Goal: Task Accomplishment & Management: Complete application form

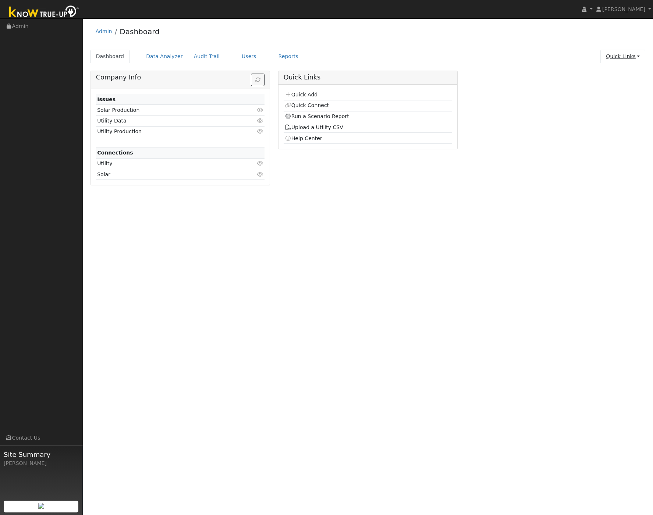
click at [396, 55] on link "Quick Links" at bounding box center [623, 57] width 45 height 14
click at [396, 75] on link "Quick Add" at bounding box center [608, 72] width 75 height 10
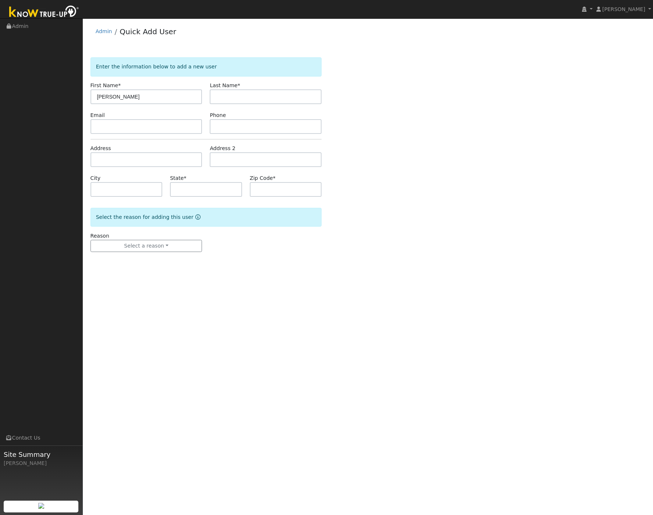
type input "[PERSON_NAME]"
type input "Widmer"
click at [114, 131] on input "text" at bounding box center [147, 126] width 112 height 15
paste input "patrons@mac.com"
type input "patrons@mac.com"
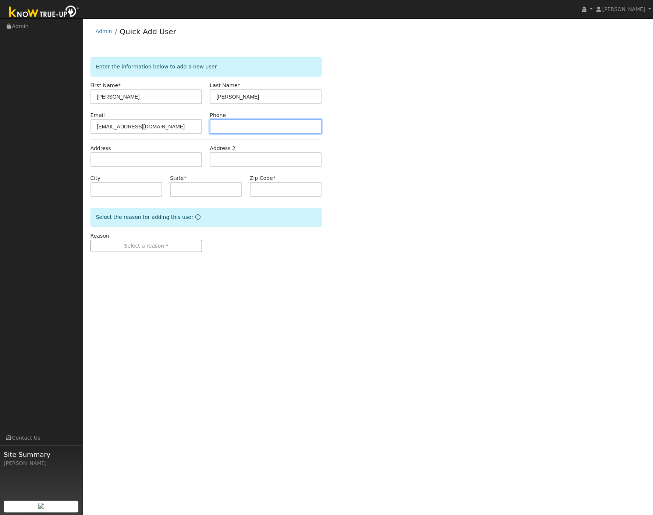
click at [233, 129] on input "text" at bounding box center [266, 126] width 112 height 15
click at [227, 129] on input "text" at bounding box center [266, 126] width 112 height 15
paste input "619-987-2595"
type input "619-987-2595"
click at [176, 160] on input "text" at bounding box center [147, 159] width 112 height 15
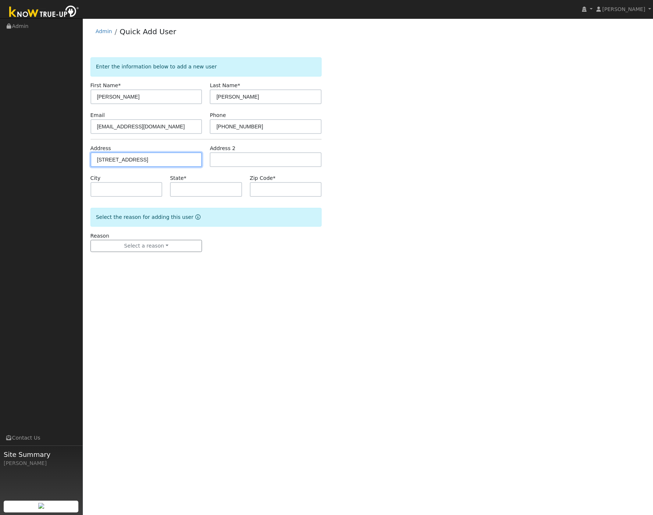
type input "4745 Lomitas Drive"
type input "San Diego"
type input "CA"
type input "92116"
click at [227, 265] on form "Enter the information below to add a new user First Name * Ronald Last Name * W…" at bounding box center [206, 161] width 231 height 209
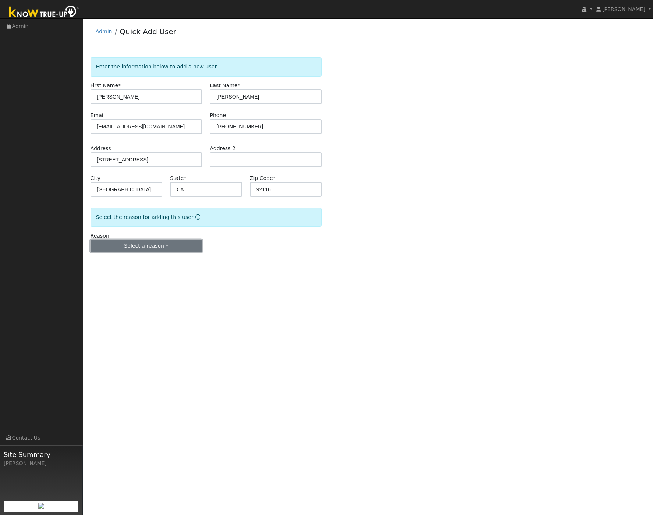
click at [155, 247] on button "Select a reason" at bounding box center [147, 246] width 112 height 13
click at [149, 280] on link "New customer has solar" at bounding box center [131, 282] width 81 height 10
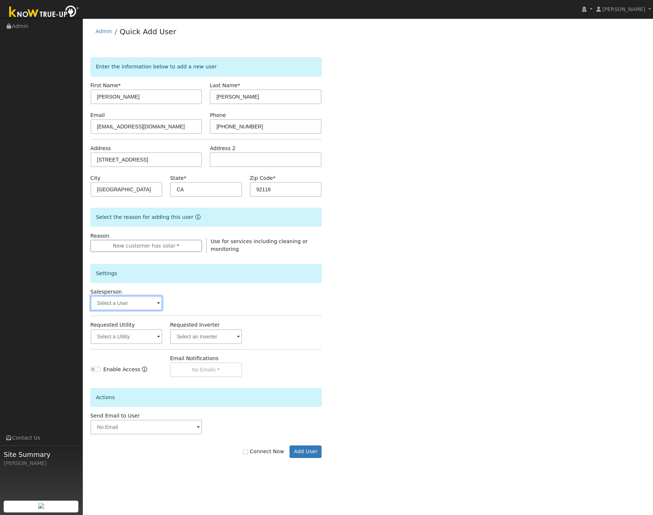
click at [154, 297] on input "text" at bounding box center [127, 303] width 72 height 15
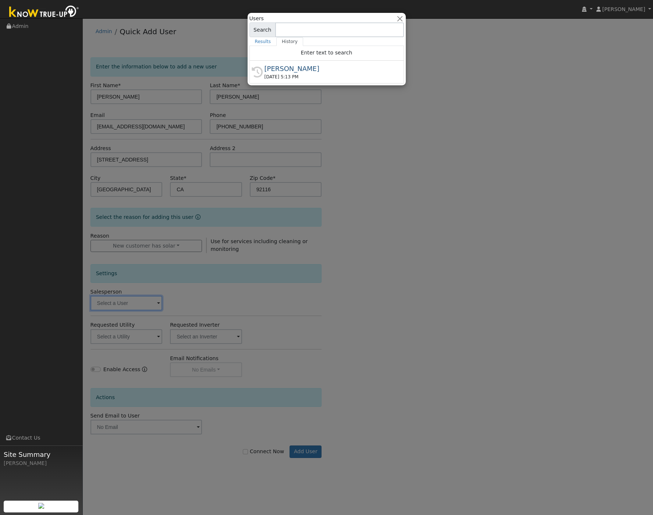
click at [280, 72] on div "[PERSON_NAME]" at bounding box center [330, 69] width 131 height 10
type input "[PERSON_NAME]"
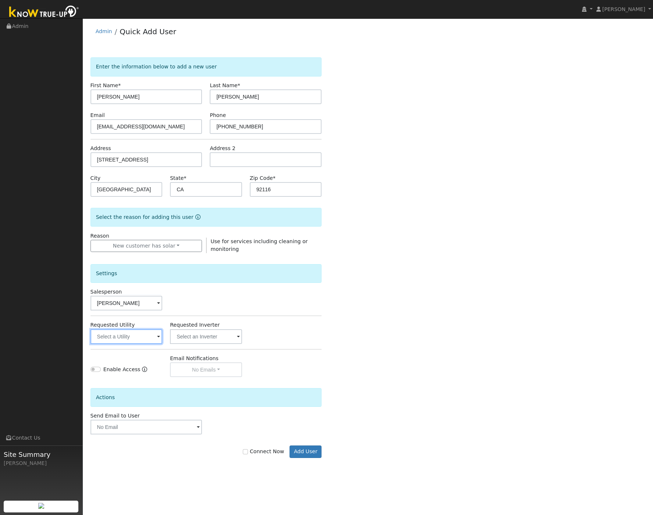
click at [142, 333] on input "text" at bounding box center [127, 336] width 72 height 15
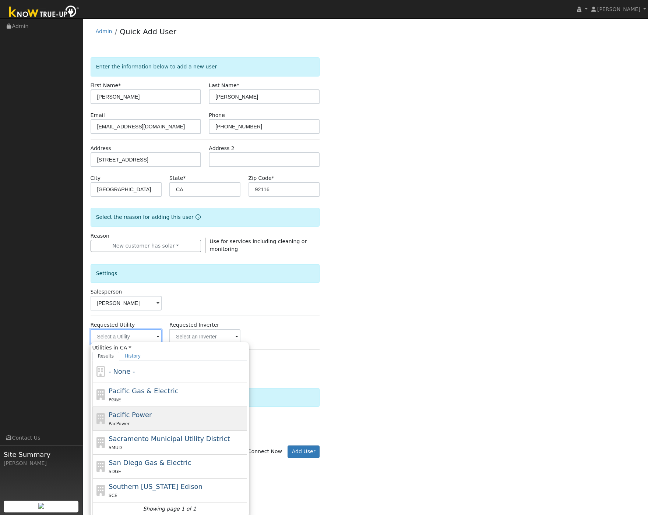
scroll to position [3, 0]
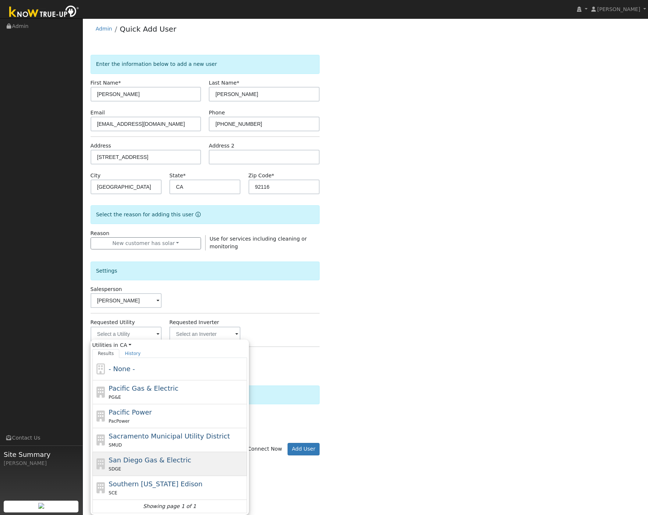
click at [157, 458] on span "San Diego Gas & Electric" at bounding box center [150, 460] width 82 height 8
type input "San Diego Gas & Electric"
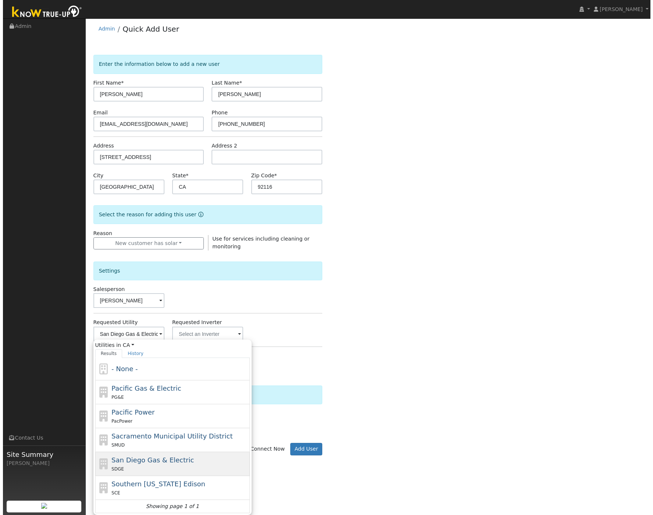
scroll to position [0, 0]
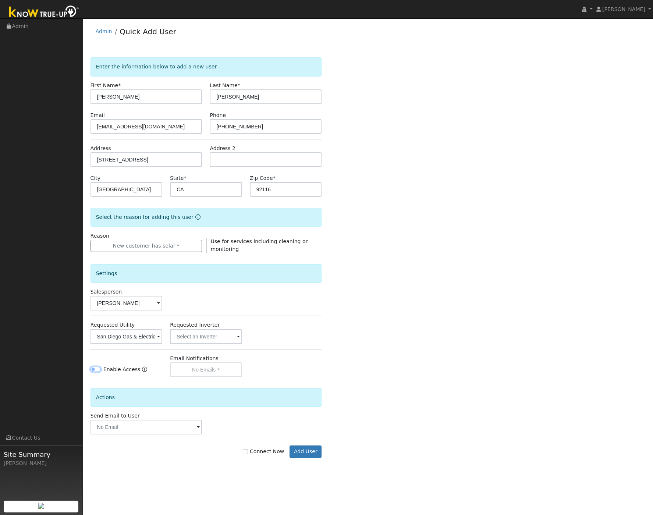
click at [94, 372] on input "Enable Access" at bounding box center [96, 369] width 10 height 5
checkbox input "true"
click at [159, 423] on input "text" at bounding box center [147, 427] width 112 height 15
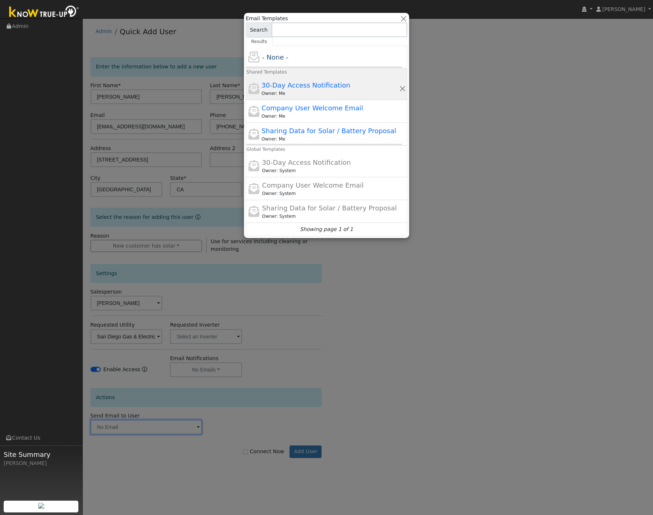
click at [314, 80] on div "30-Day Access Notification Owner: Me" at bounding box center [330, 88] width 137 height 17
type input "30-Day Access Notification"
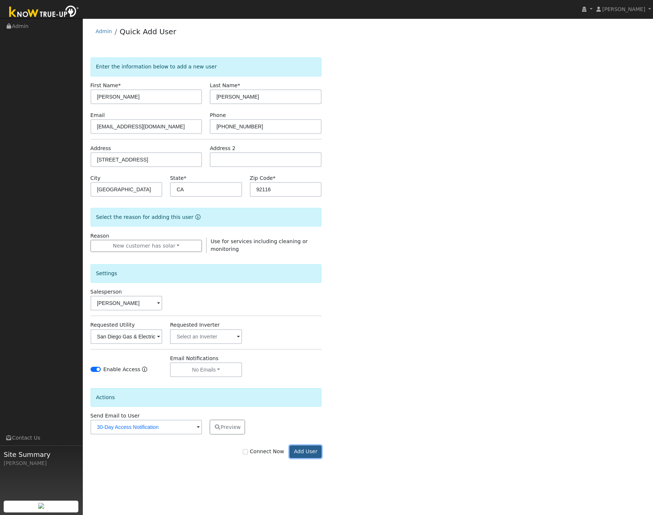
click at [307, 452] on button "Add User" at bounding box center [306, 452] width 32 height 13
